Goal: Transaction & Acquisition: Purchase product/service

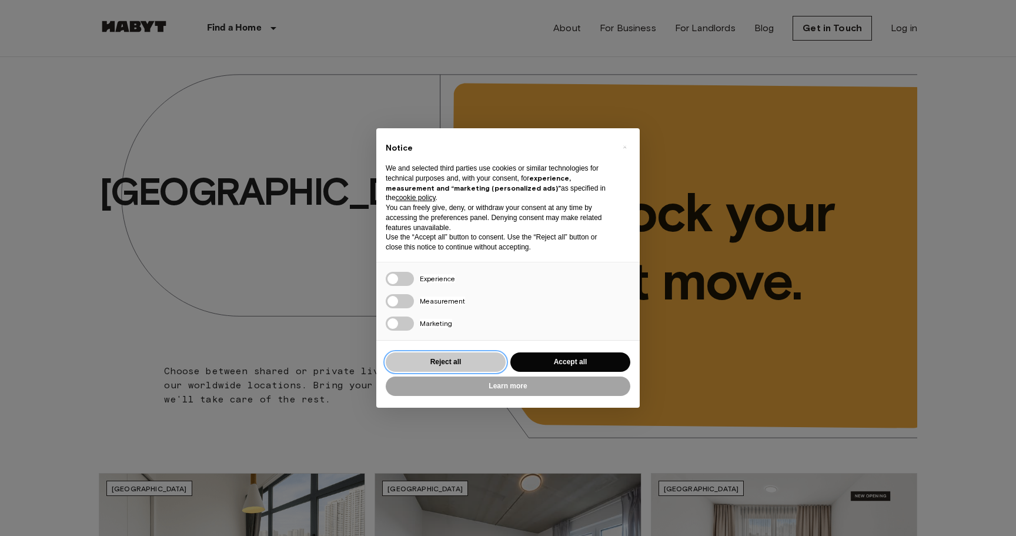
click at [459, 361] on button "Reject all" at bounding box center [446, 361] width 120 height 19
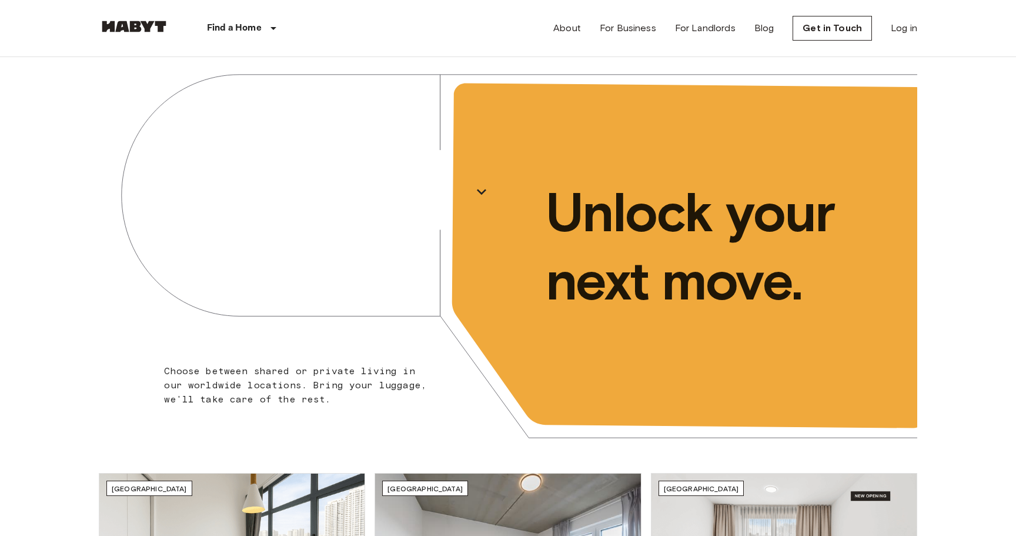
click at [350, 218] on div "[GEOGRAPHIC_DATA]" at bounding box center [303, 191] width 409 height 269
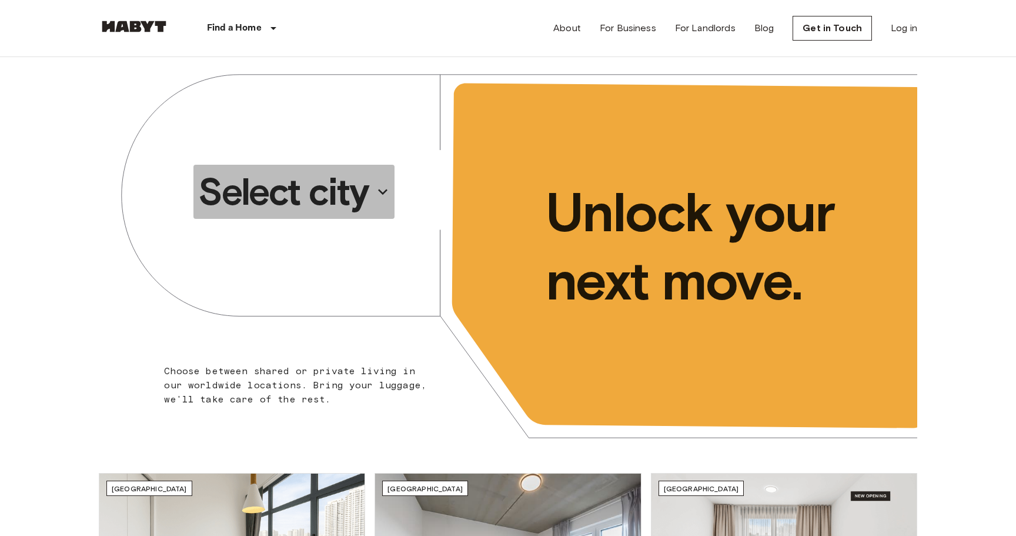
click at [350, 194] on p "Select city" at bounding box center [283, 191] width 171 height 47
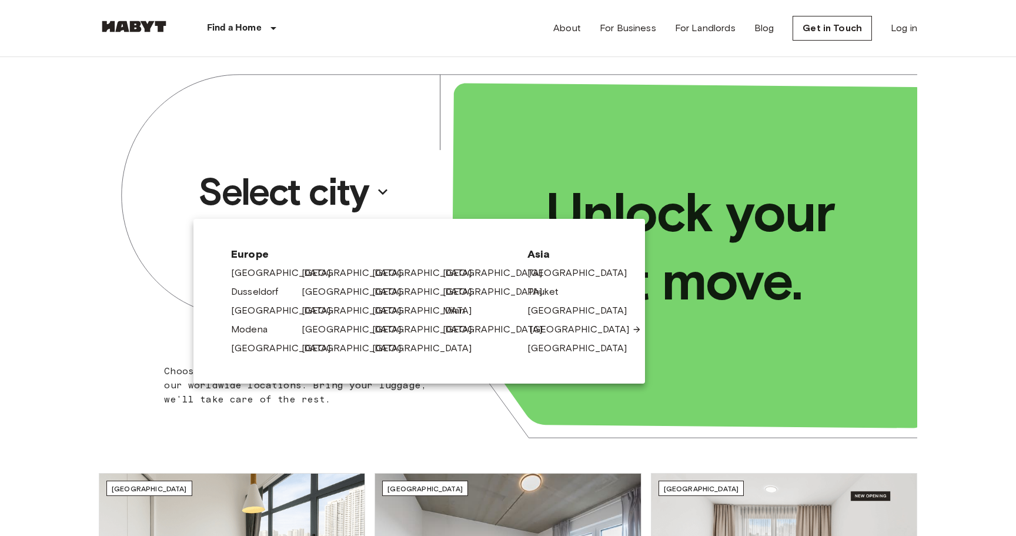
click at [546, 333] on link "[GEOGRAPHIC_DATA]" at bounding box center [586, 329] width 112 height 14
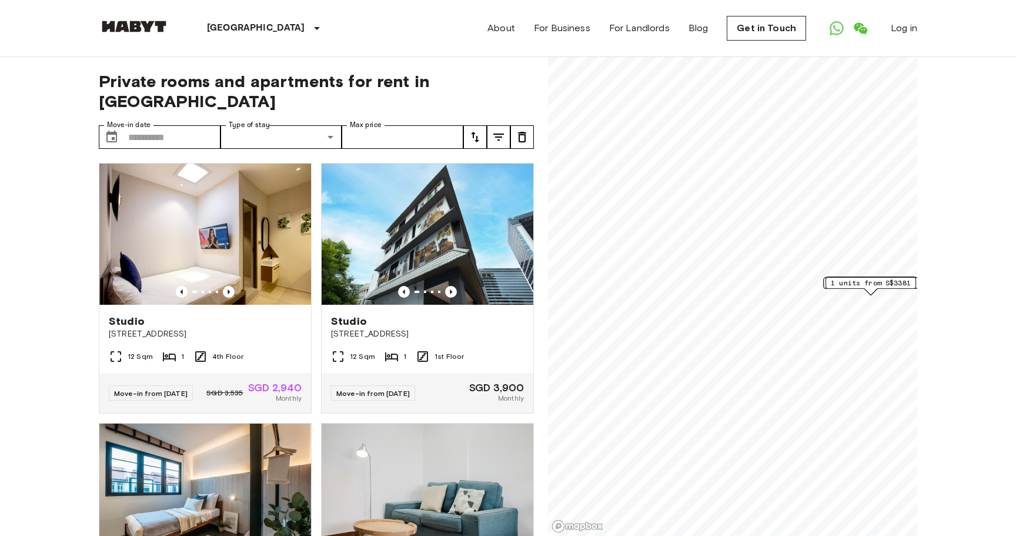
click at [239, 19] on div "[GEOGRAPHIC_DATA]" at bounding box center [265, 28] width 192 height 56
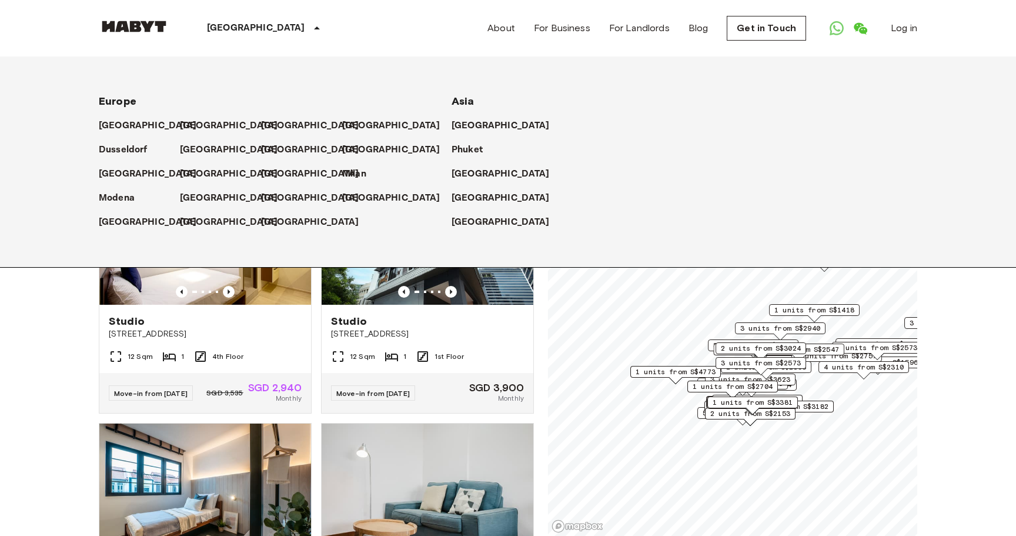
click at [271, 29] on div "[GEOGRAPHIC_DATA]" at bounding box center [265, 28] width 192 height 56
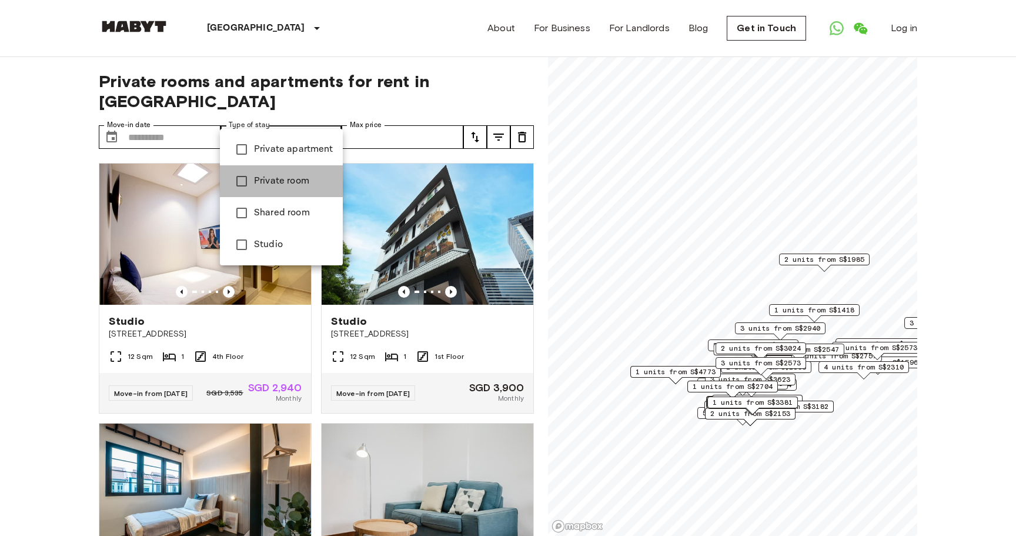
click at [301, 187] on span "Private room" at bounding box center [293, 181] width 79 height 14
type input "**********"
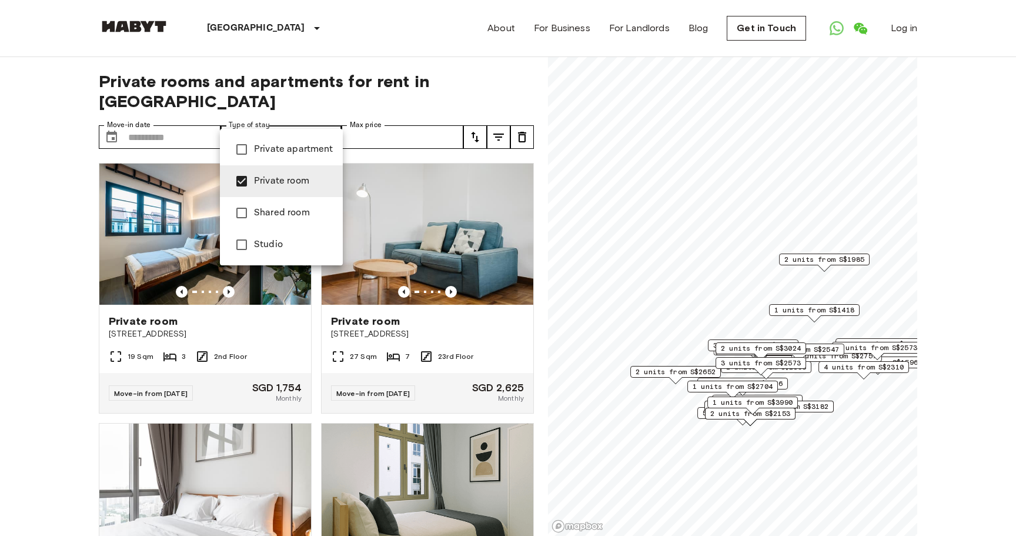
click at [35, 276] on div at bounding box center [508, 268] width 1016 height 536
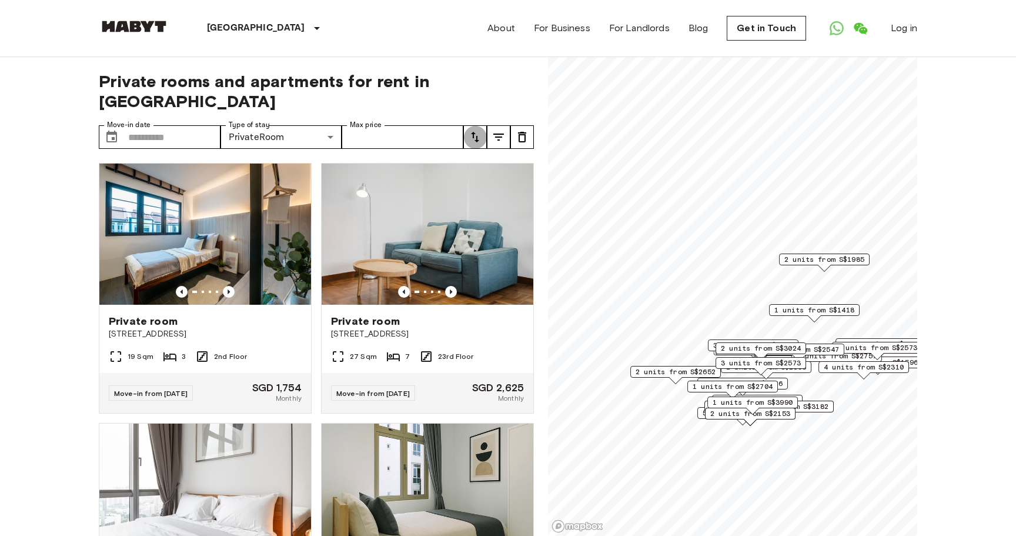
click at [473, 130] on icon "tune" at bounding box center [475, 137] width 14 height 14
click at [497, 178] on li "Highest price" at bounding box center [522, 181] width 118 height 21
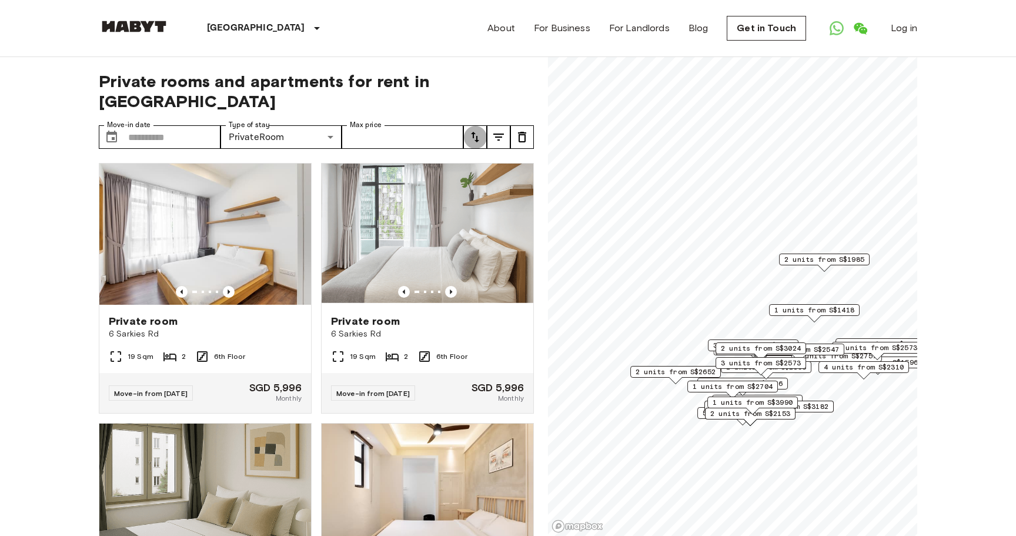
click at [475, 130] on icon "tune" at bounding box center [475, 137] width 14 height 14
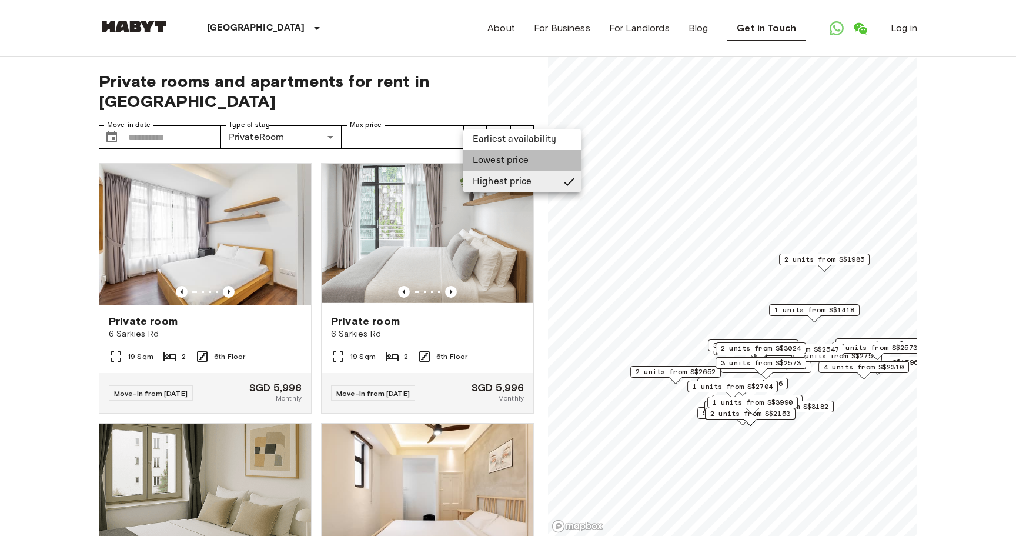
click at [502, 165] on li "Lowest price" at bounding box center [522, 160] width 118 height 21
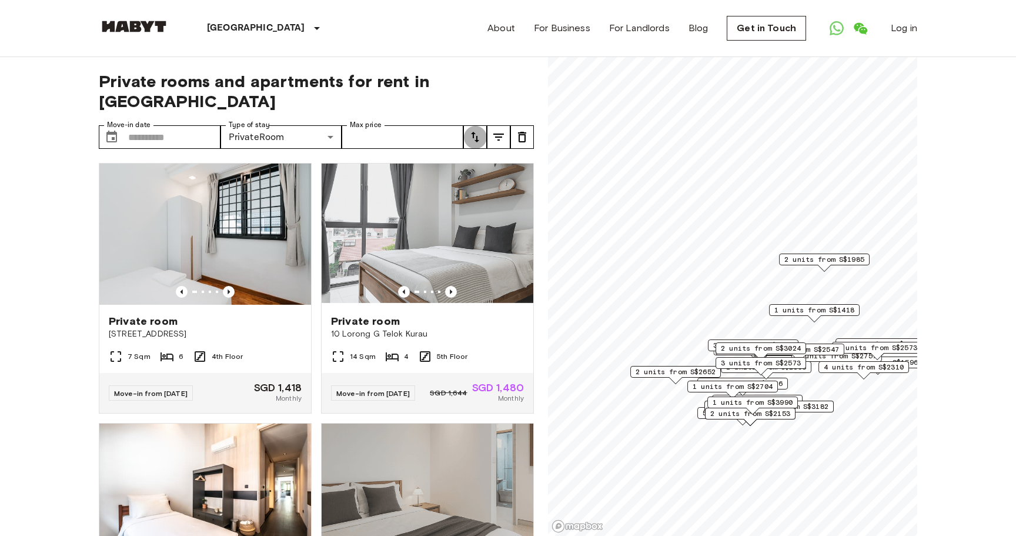
click at [483, 125] on button "tune" at bounding box center [475, 137] width 24 height 24
click at [493, 145] on li "Earliest availability" at bounding box center [522, 139] width 118 height 21
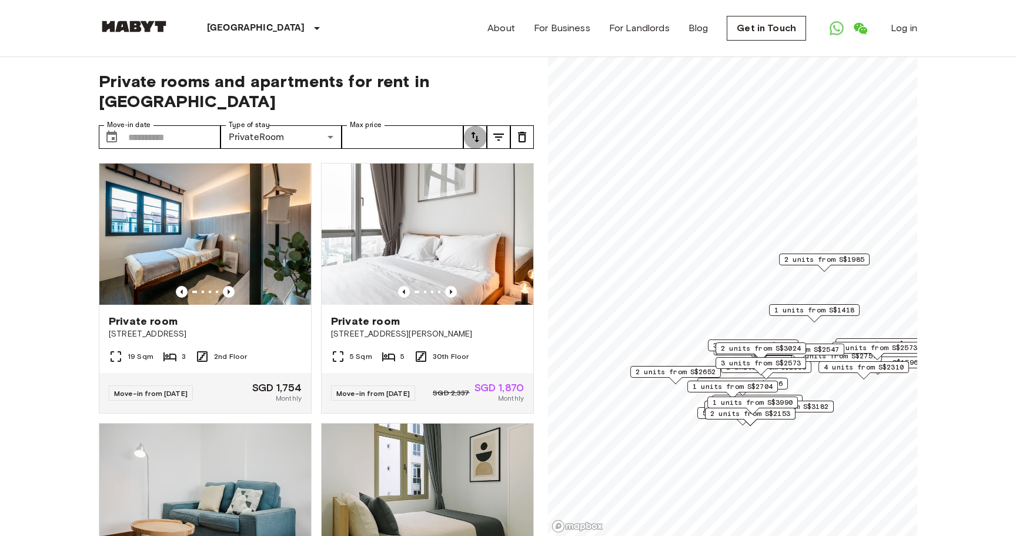
click at [473, 132] on icon "tune" at bounding box center [475, 137] width 8 height 11
click at [492, 175] on li "Highest price" at bounding box center [522, 181] width 118 height 21
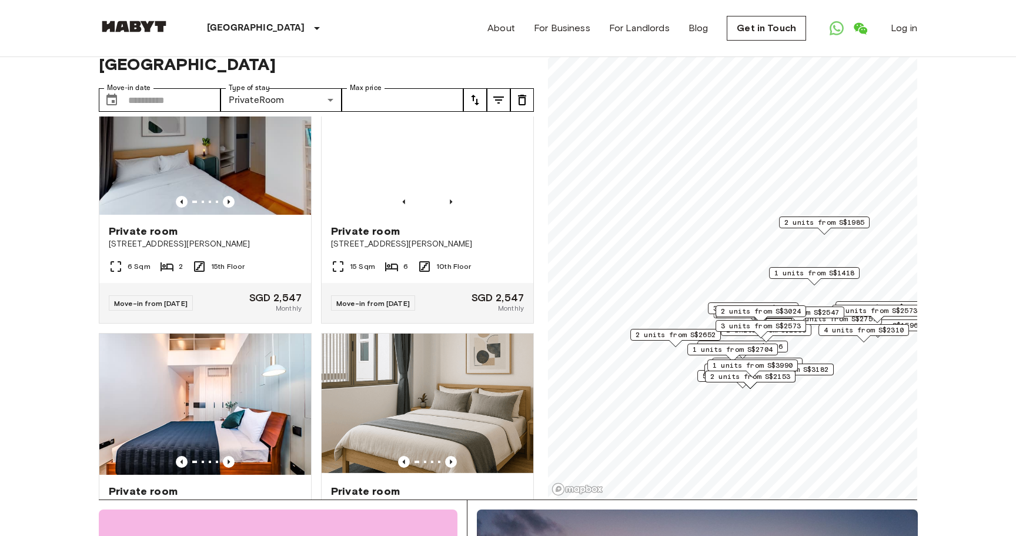
scroll to position [5256, 0]
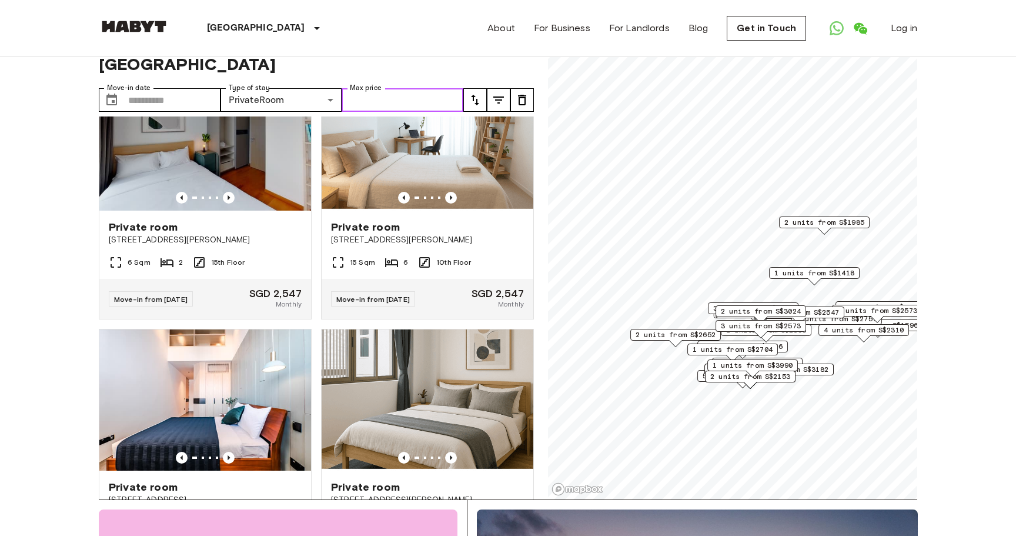
click at [409, 88] on input "Max price" at bounding box center [403, 100] width 122 height 24
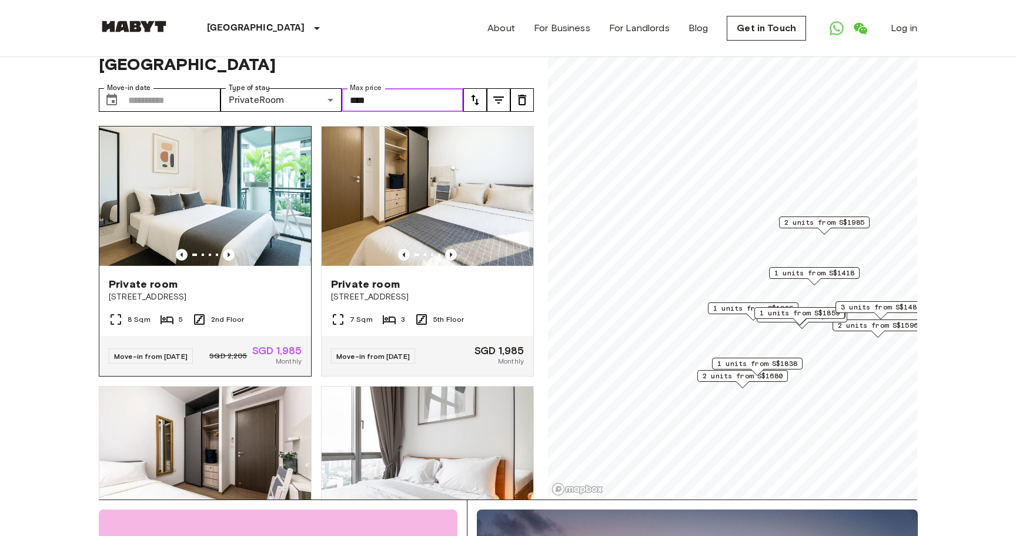
type input "****"
click at [269, 291] on span "[STREET_ADDRESS]" at bounding box center [205, 297] width 193 height 12
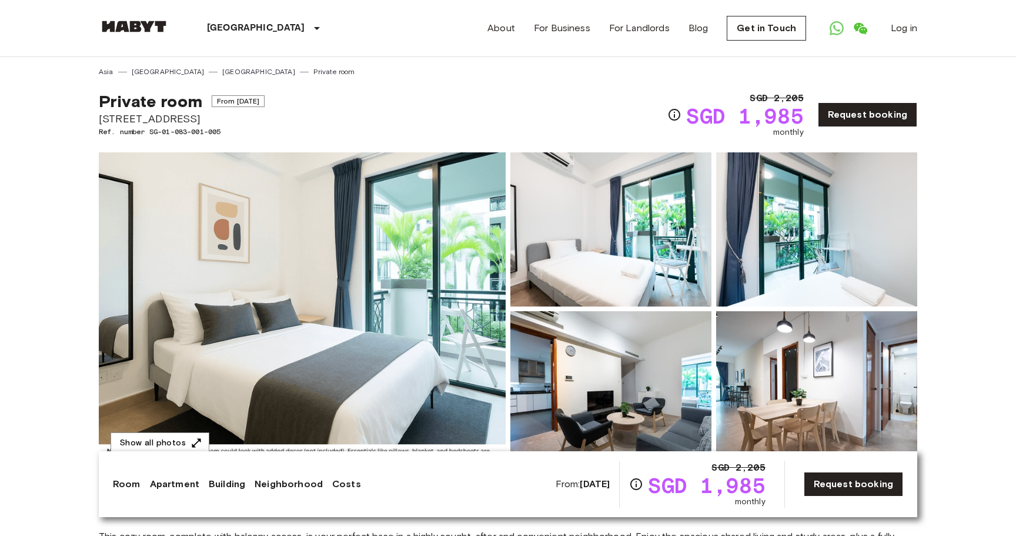
click at [314, 251] on img at bounding box center [302, 308] width 407 height 313
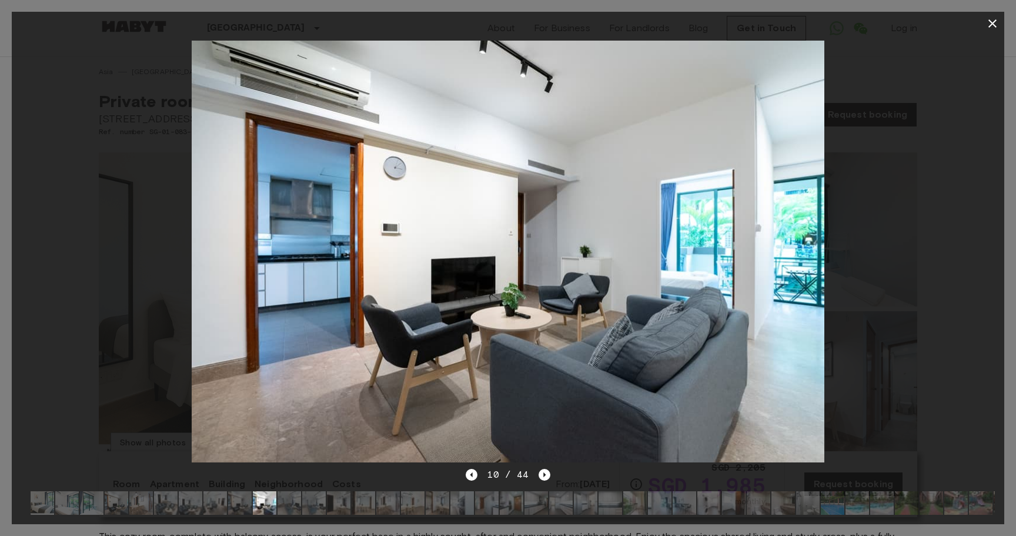
click at [918, 96] on div at bounding box center [508, 251] width 993 height 432
click at [991, 20] on icon "button" at bounding box center [993, 23] width 14 height 14
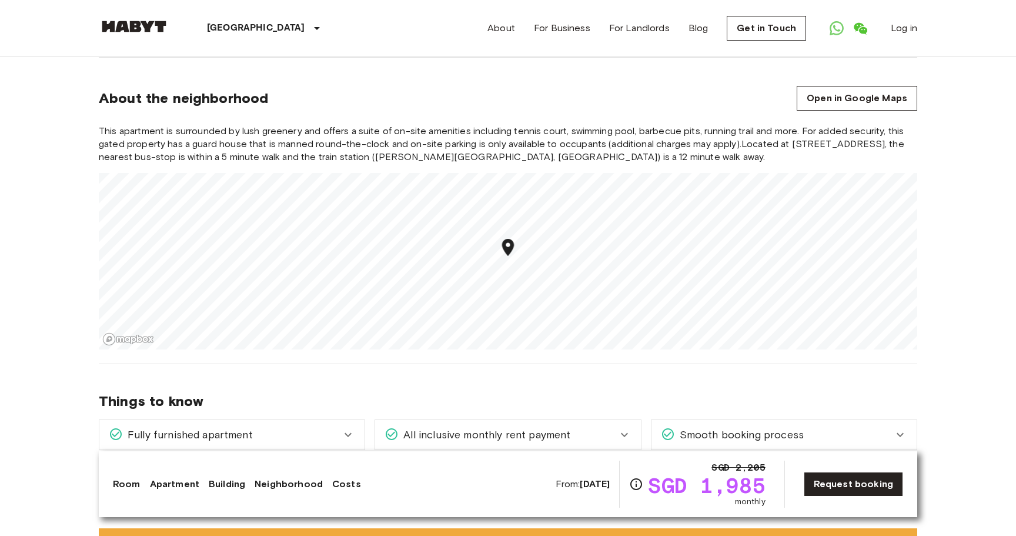
scroll to position [1432, 0]
